Goal: Transaction & Acquisition: Obtain resource

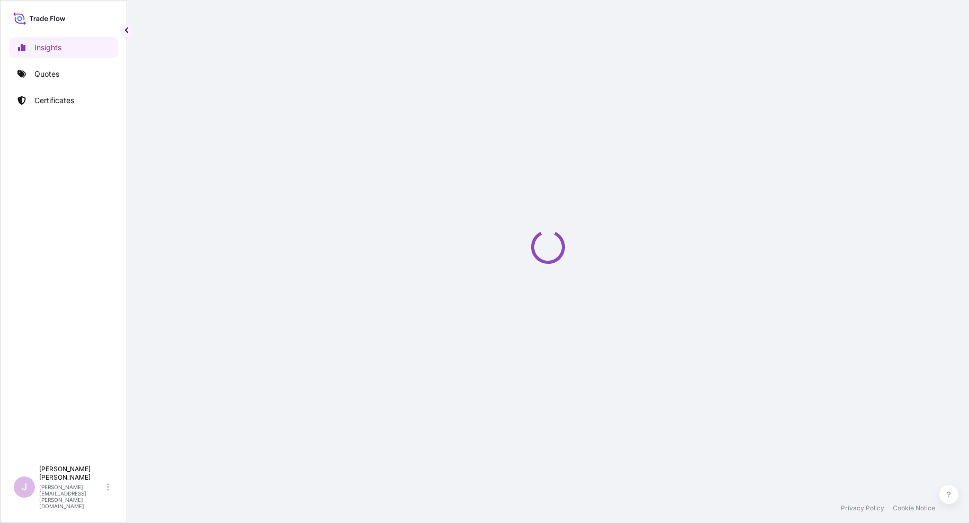
select select "2025"
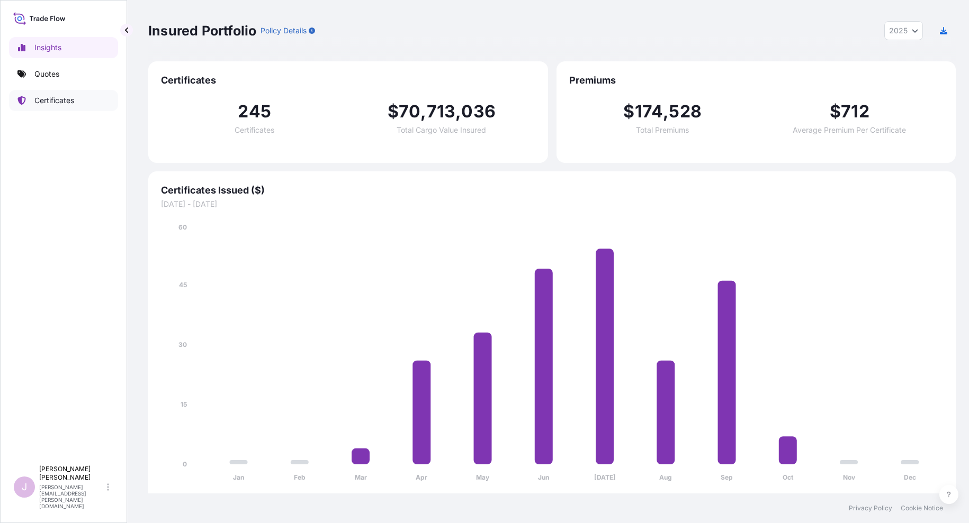
click at [57, 103] on p "Certificates" at bounding box center [54, 100] width 40 height 11
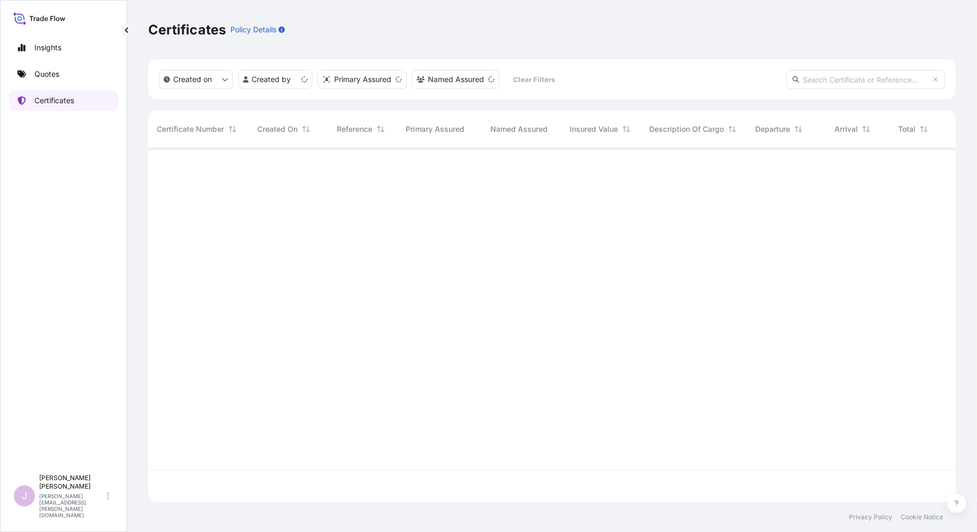
scroll to position [351, 799]
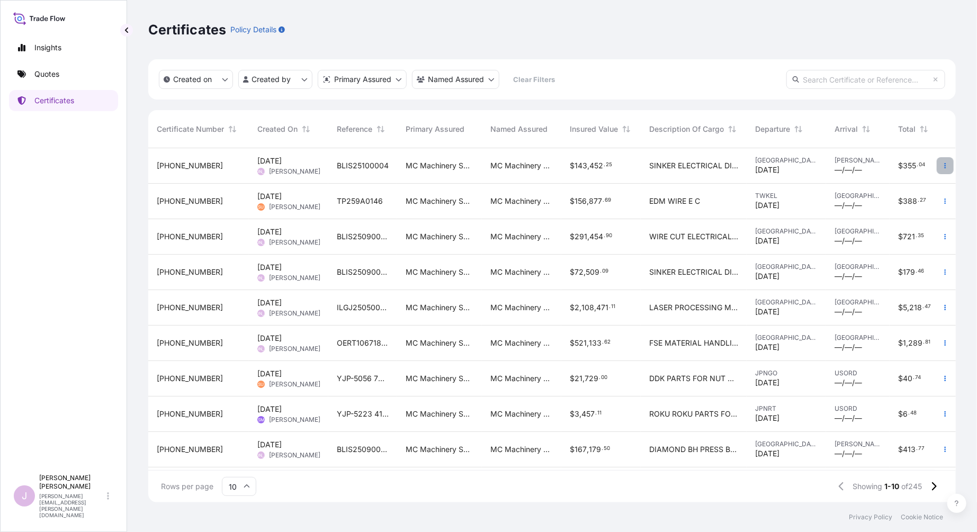
click at [942, 166] on icon "button" at bounding box center [945, 165] width 6 height 6
click at [884, 173] on link "Duplicate quote" at bounding box center [880, 167] width 99 height 17
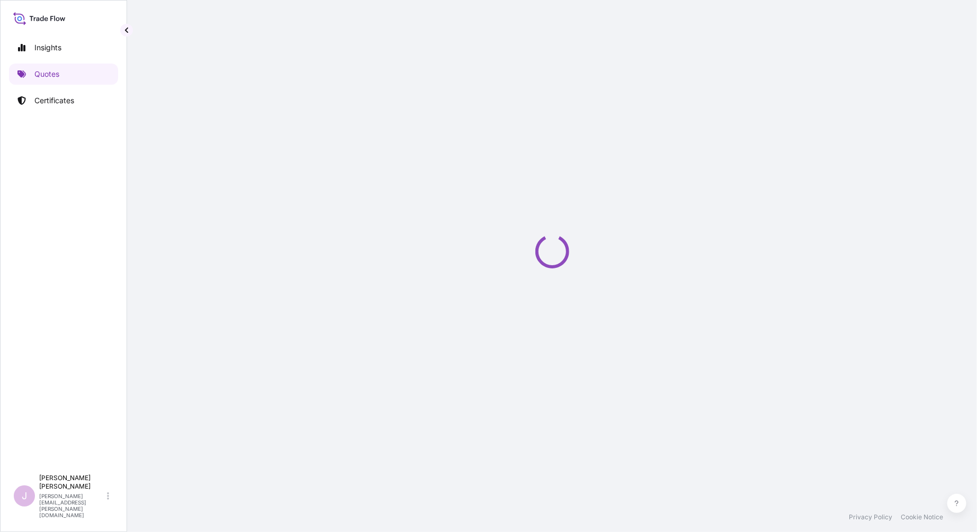
select select "Ocean Vessel"
select select "Road / [GEOGRAPHIC_DATA]"
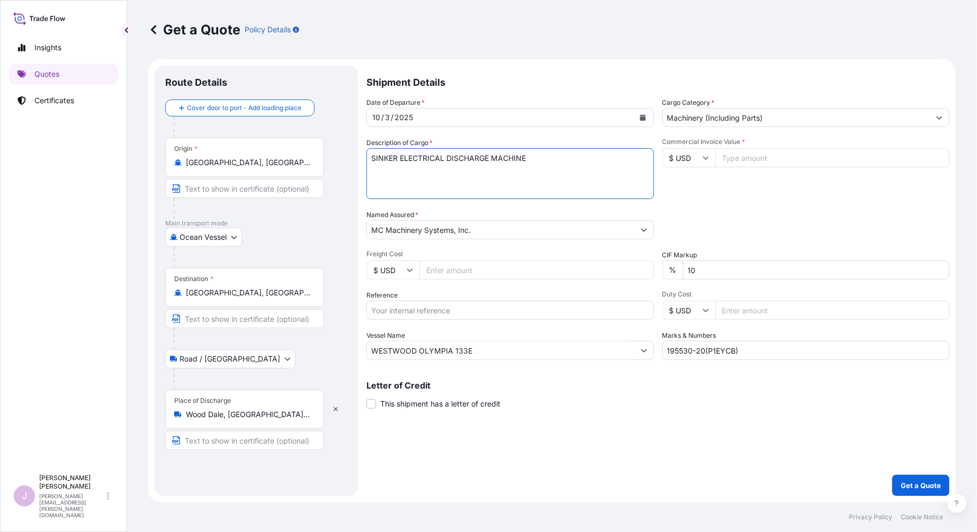
drag, startPoint x: 496, startPoint y: 152, endPoint x: 231, endPoint y: 152, distance: 265.2
click at [231, 152] on form "Route Details Cover door to port - Add loading place Place of loading Road / In…" at bounding box center [551, 280] width 807 height 443
type textarea "D"
type textarea "DIAMOND BH PRESS BRAKE"
click at [438, 271] on input "Freight Cost" at bounding box center [536, 269] width 234 height 19
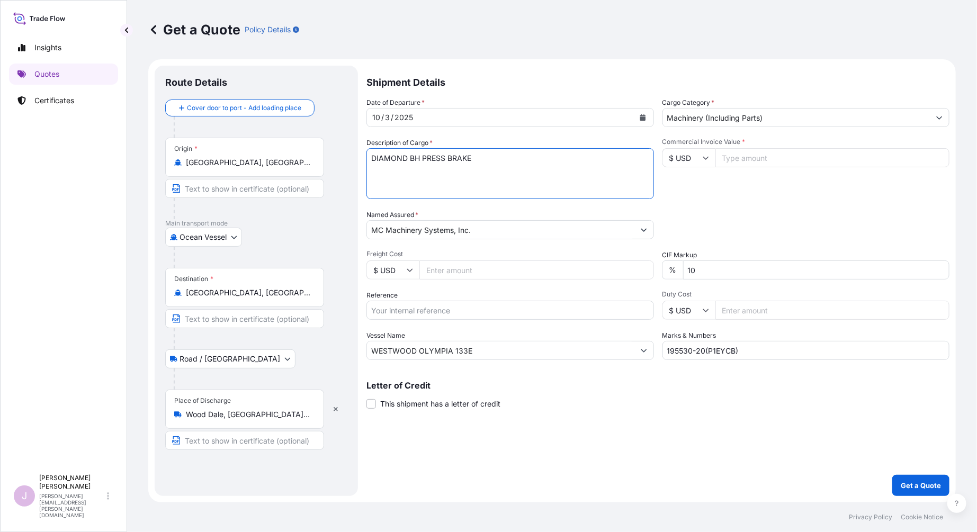
paste input "17181.36"
type input "17181.36"
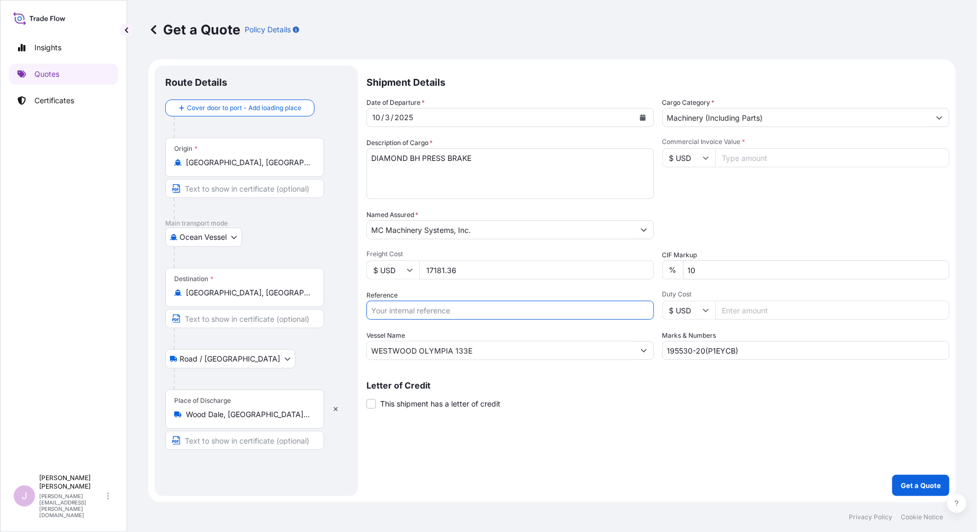
click at [400, 311] on input "Reference" at bounding box center [509, 310] width 287 height 19
type input "BLIS25100005"
click at [738, 157] on input "Commercial Invoice Value *" at bounding box center [832, 157] width 234 height 19
paste input "106600.00"
type input "106600.00"
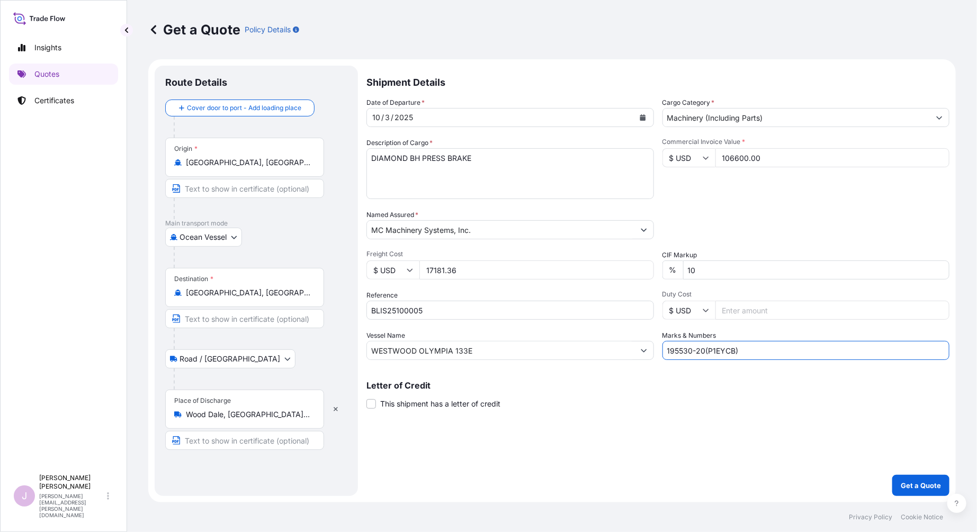
drag, startPoint x: 753, startPoint y: 351, endPoint x: 548, endPoint y: 349, distance: 204.3
click at [548, 349] on div "Date of Departure * [DATE] Cargo Category * Machinery (Including Parts) Descrip…" at bounding box center [657, 228] width 583 height 263
drag, startPoint x: 686, startPoint y: 352, endPoint x: 701, endPoint y: 318, distance: 37.3
click at [686, 351] on input "19" at bounding box center [805, 350] width 287 height 19
type input "195516-10(25KX244750-001)"
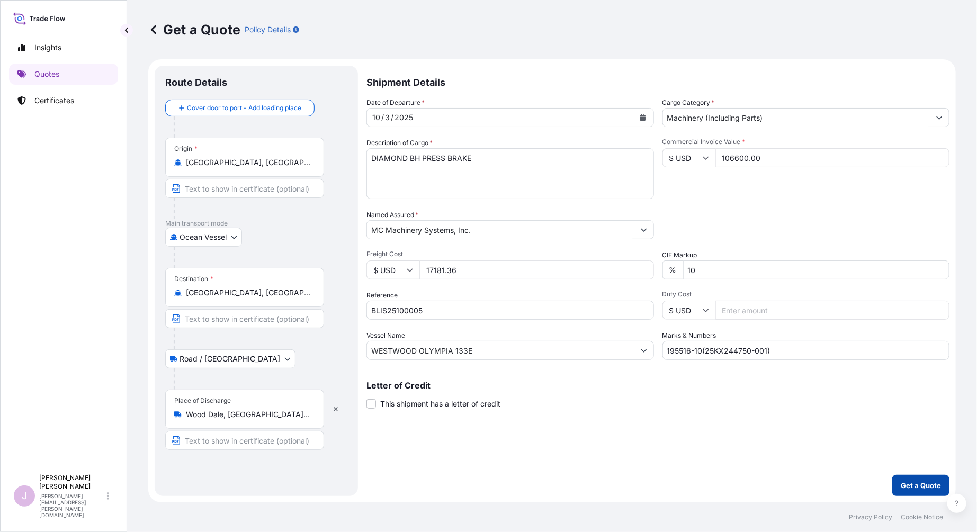
click at [927, 486] on p "Get a Quote" at bounding box center [920, 485] width 40 height 11
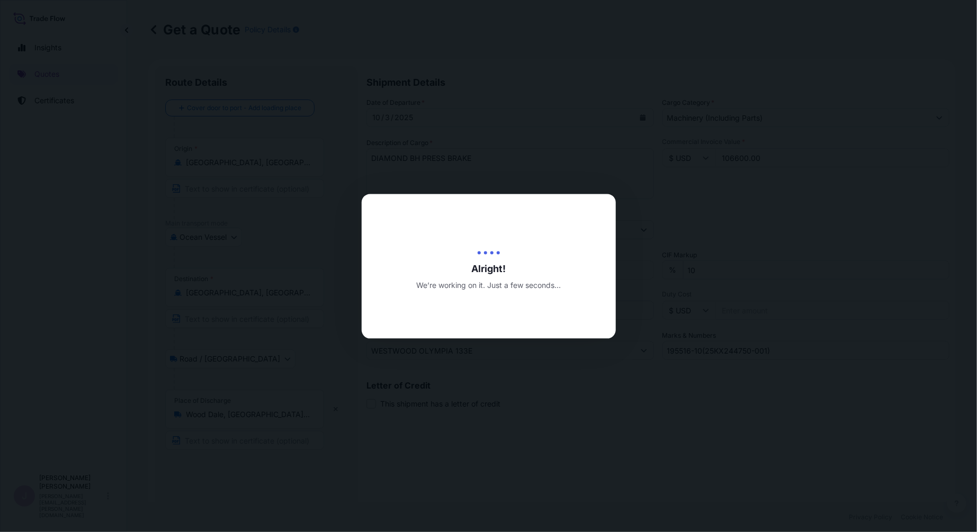
type input "[DATE]"
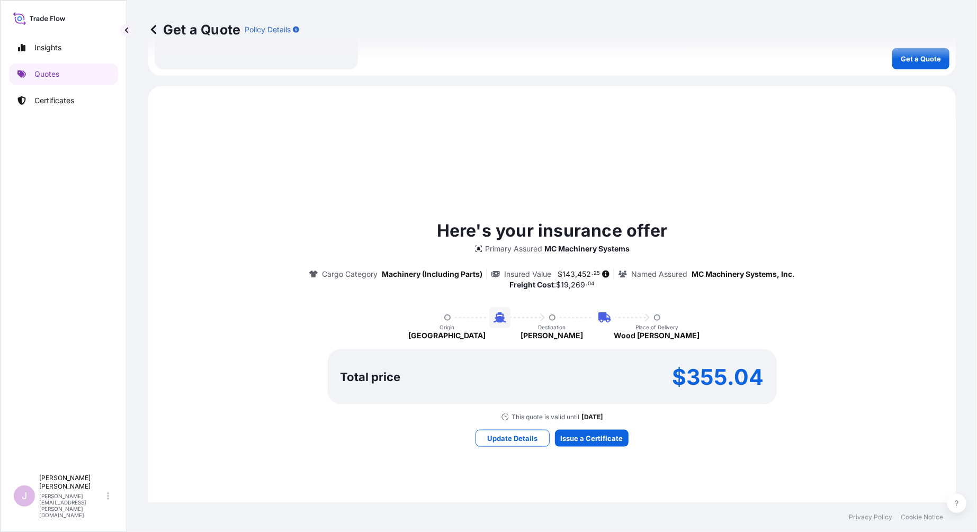
scroll to position [519, 0]
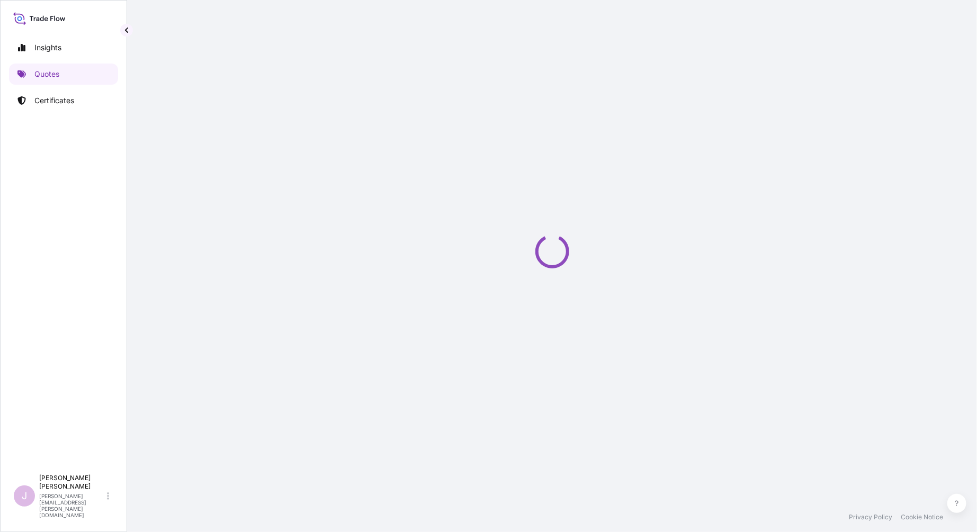
select select "Ocean Vessel"
select select "Road / [GEOGRAPHIC_DATA]"
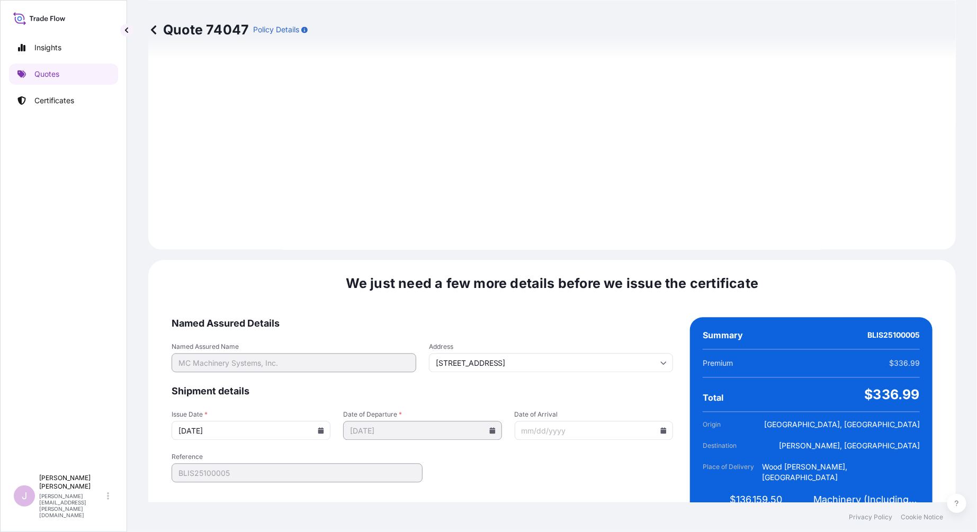
scroll to position [1204, 0]
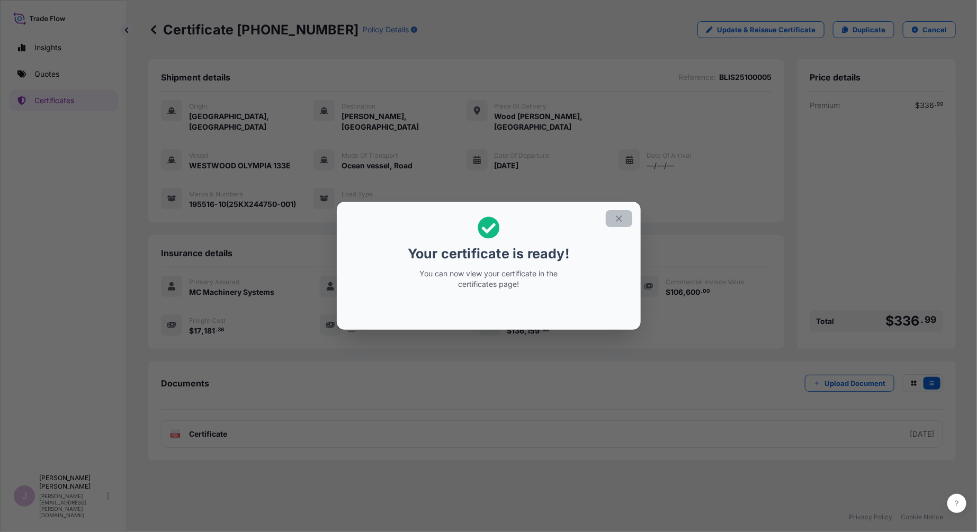
click at [618, 220] on icon "button" at bounding box center [619, 219] width 10 height 10
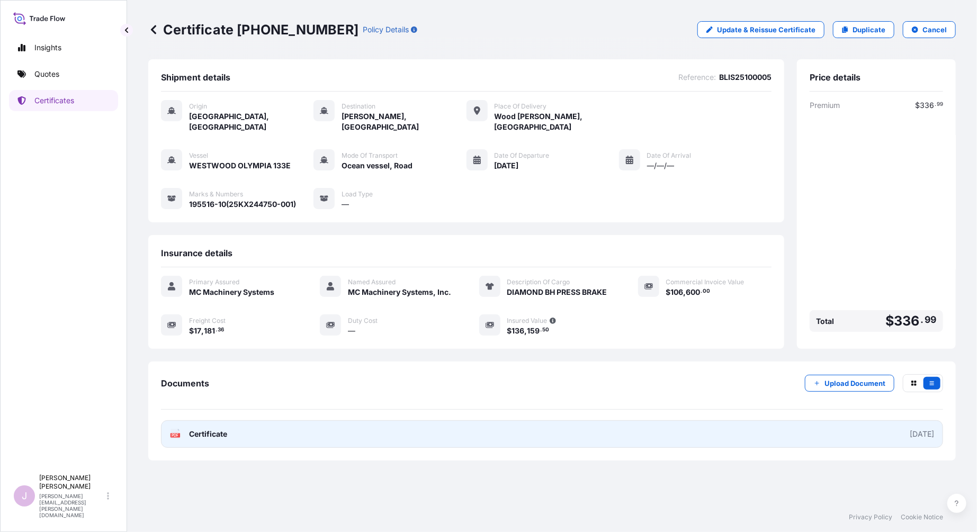
click at [296, 424] on link "PDF Certificate [DATE]" at bounding box center [552, 434] width 782 height 28
